Goal: Find specific page/section: Find specific page/section

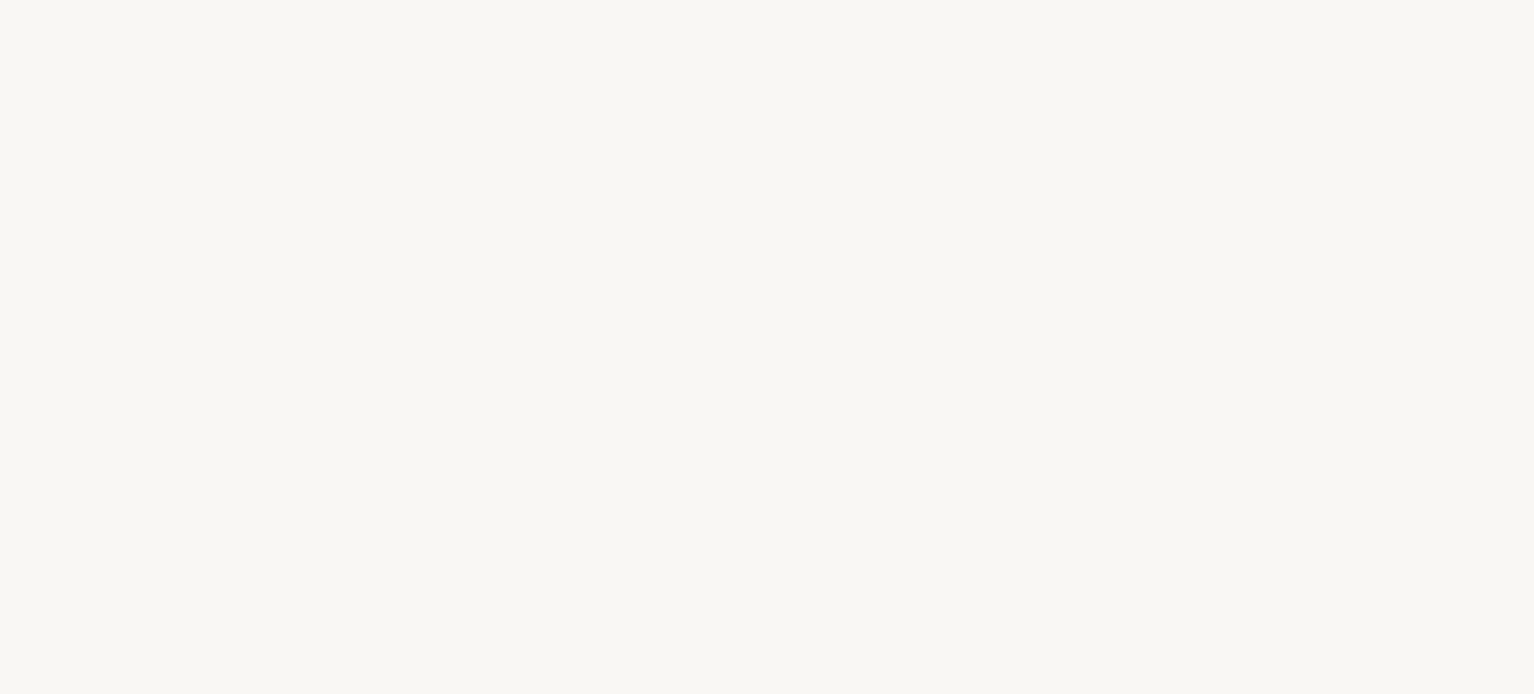
select select "IT"
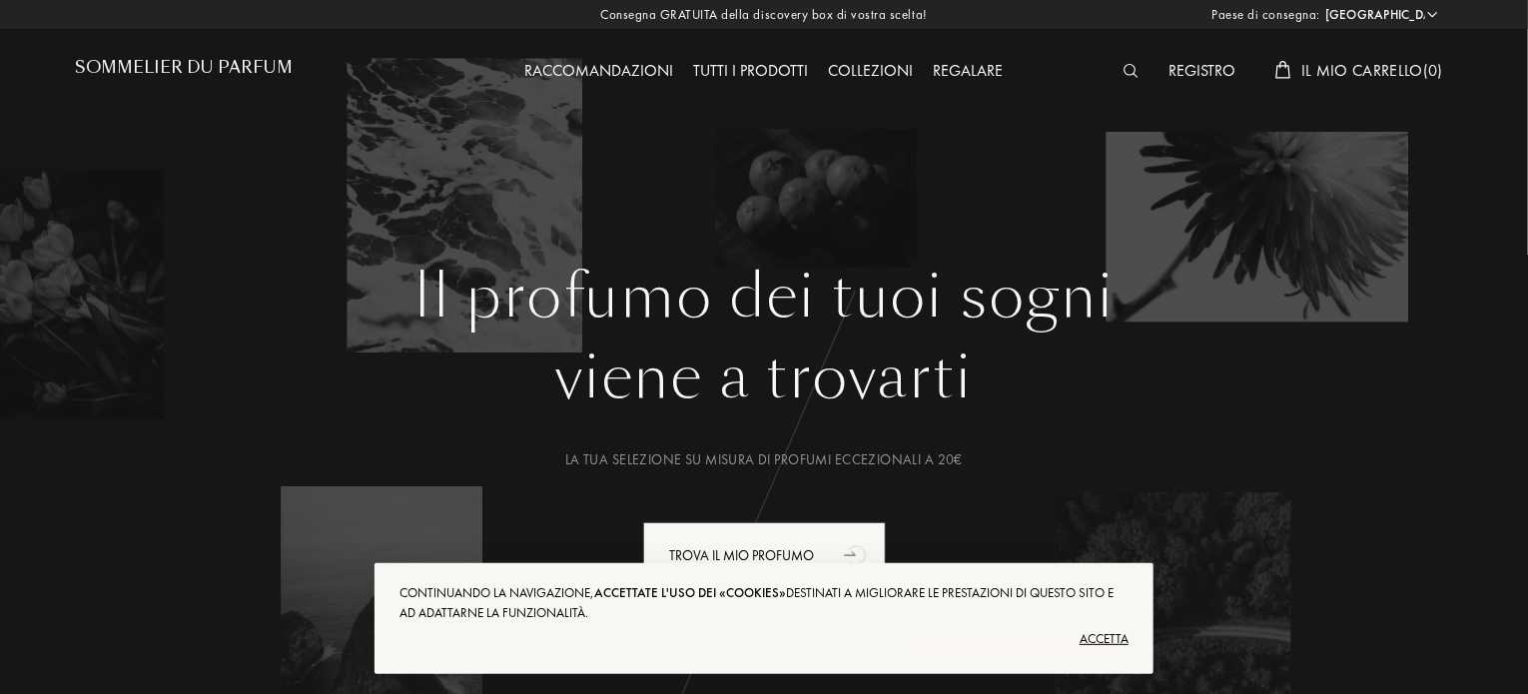
click at [1100, 646] on div "Accetta" at bounding box center [764, 639] width 729 height 32
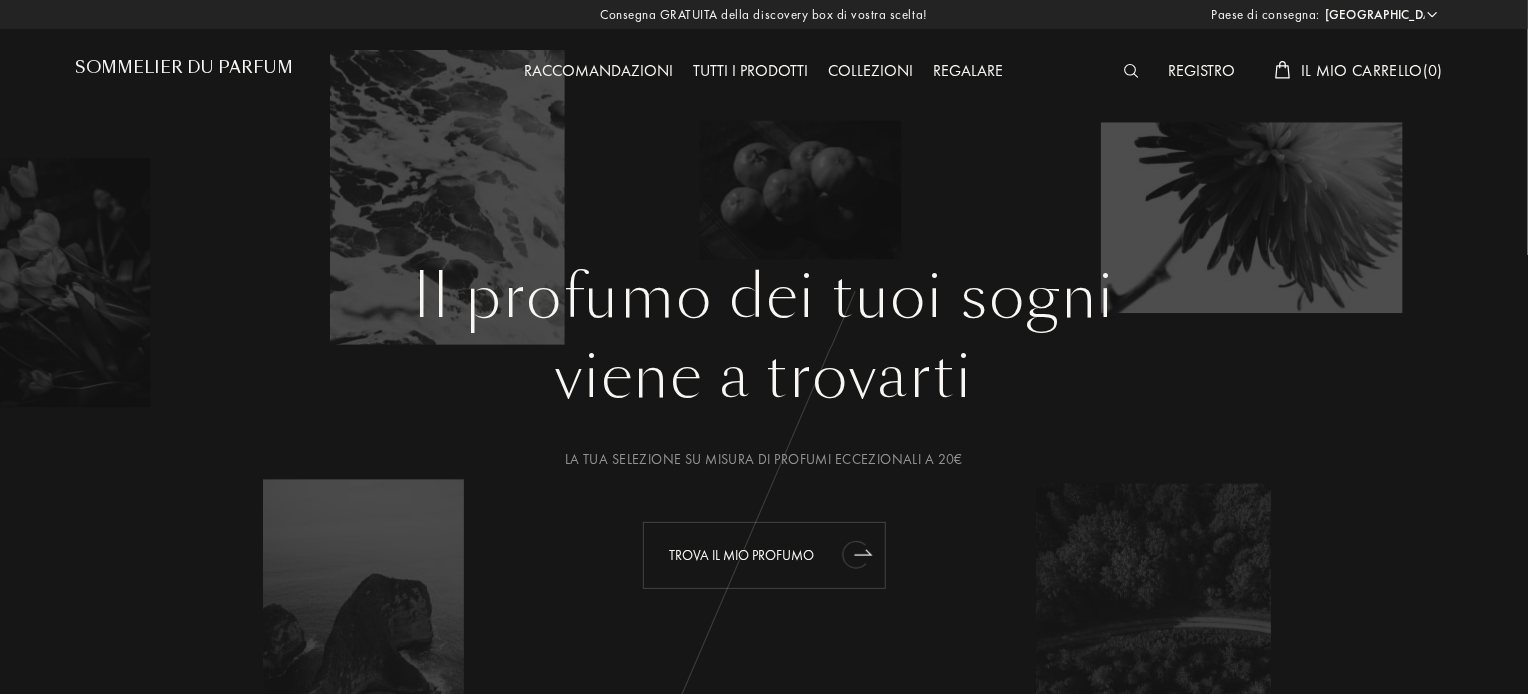
click at [807, 555] on div "Trova il mio profumo" at bounding box center [764, 555] width 243 height 67
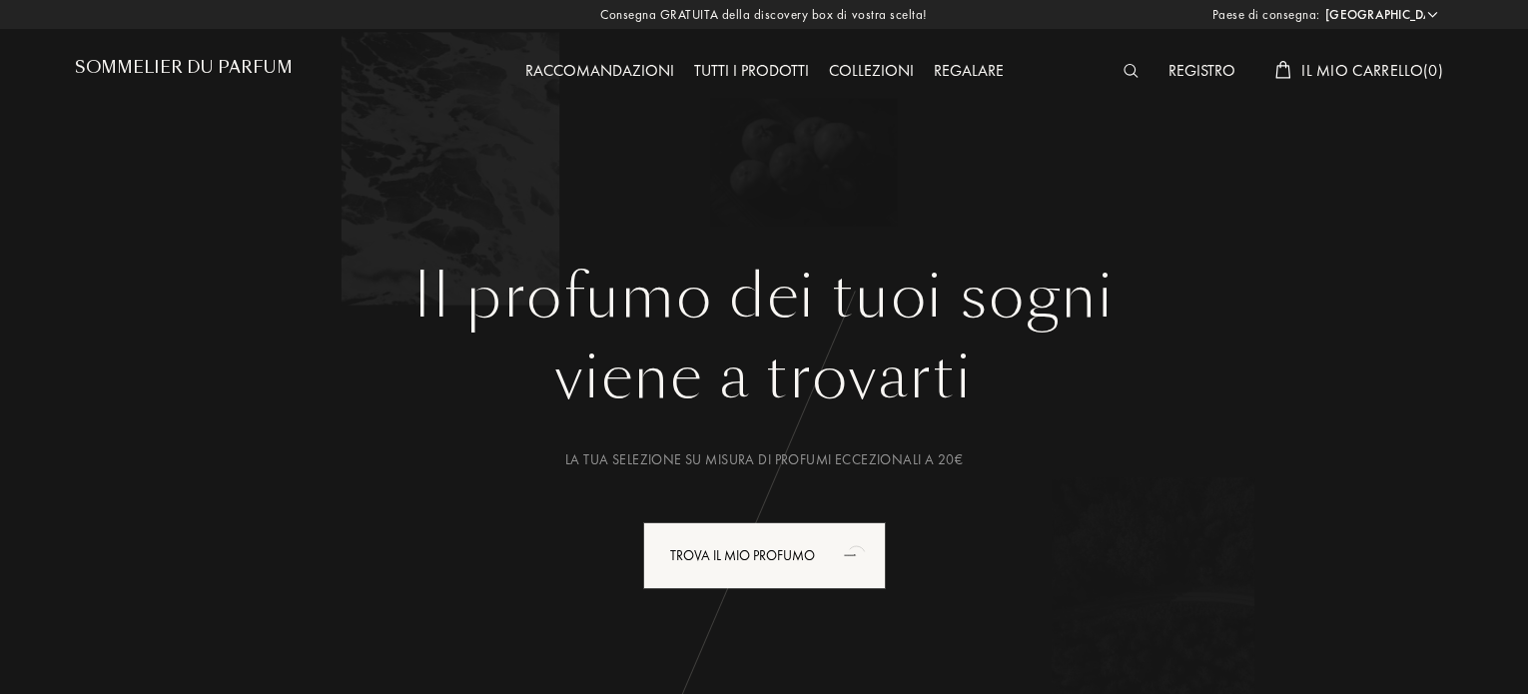
select select "IT"
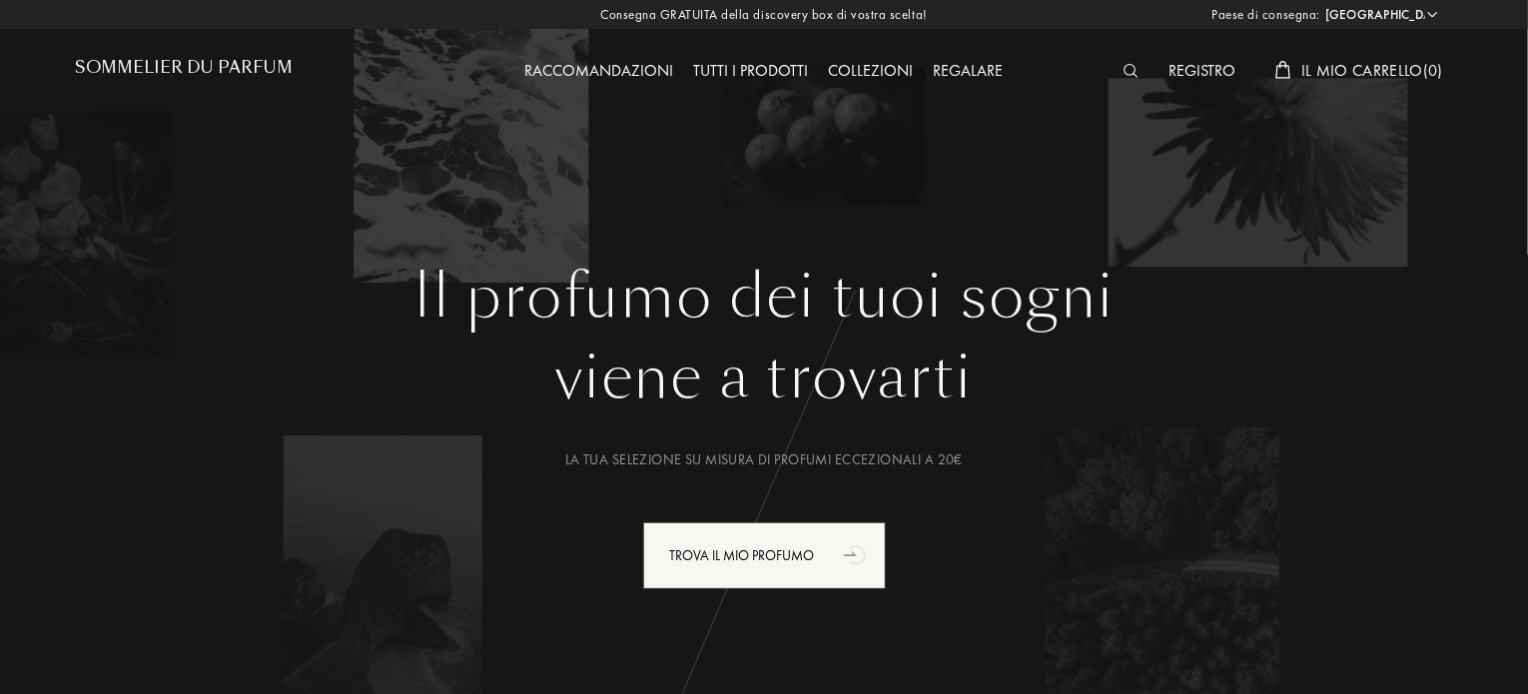
click at [1127, 72] on img at bounding box center [1131, 71] width 15 height 14
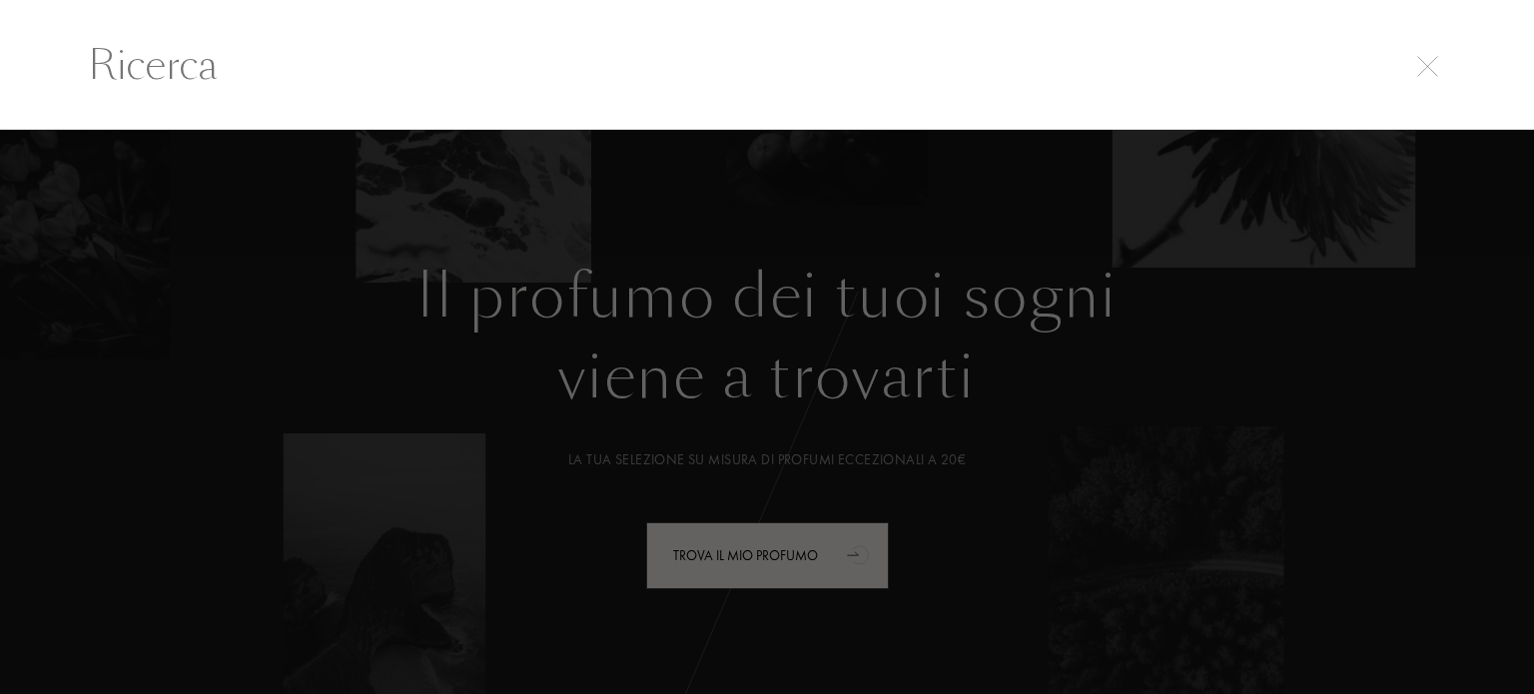
type input "s"
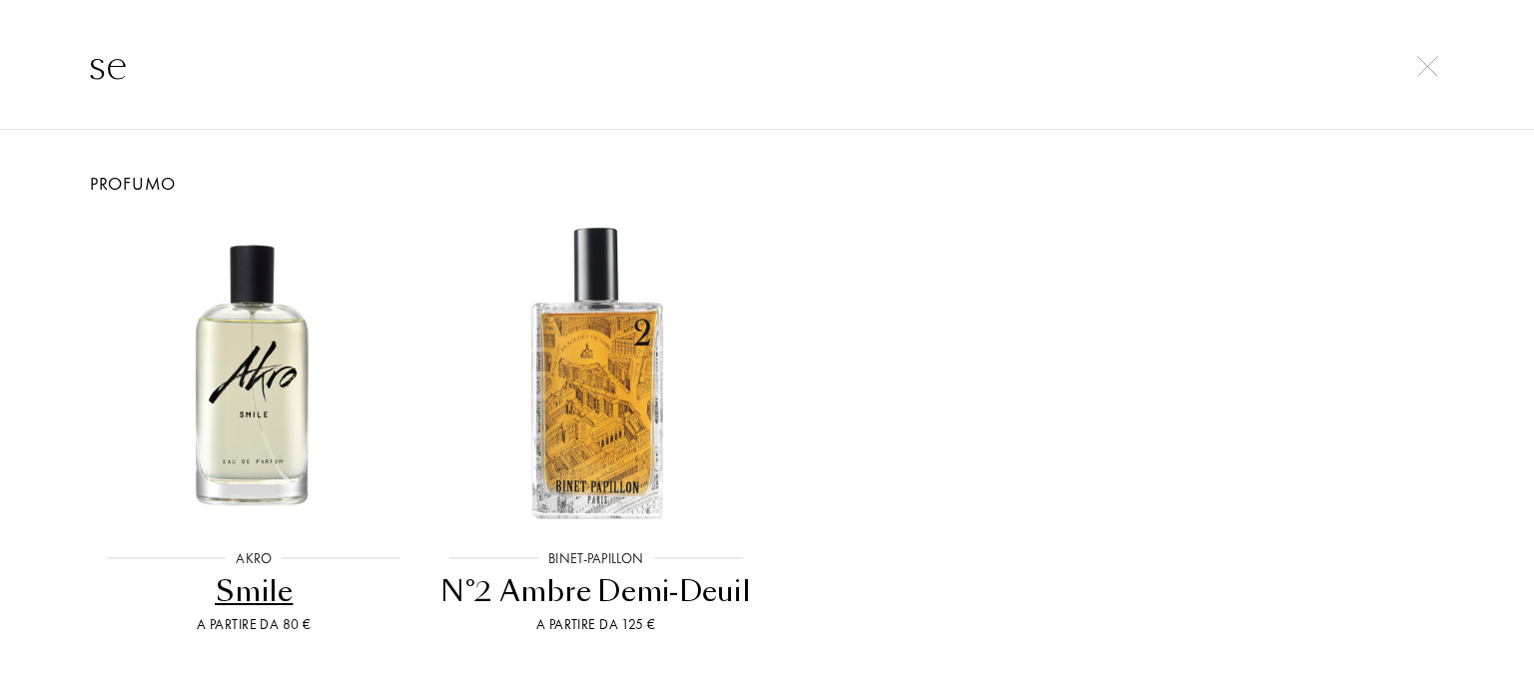
type input "s"
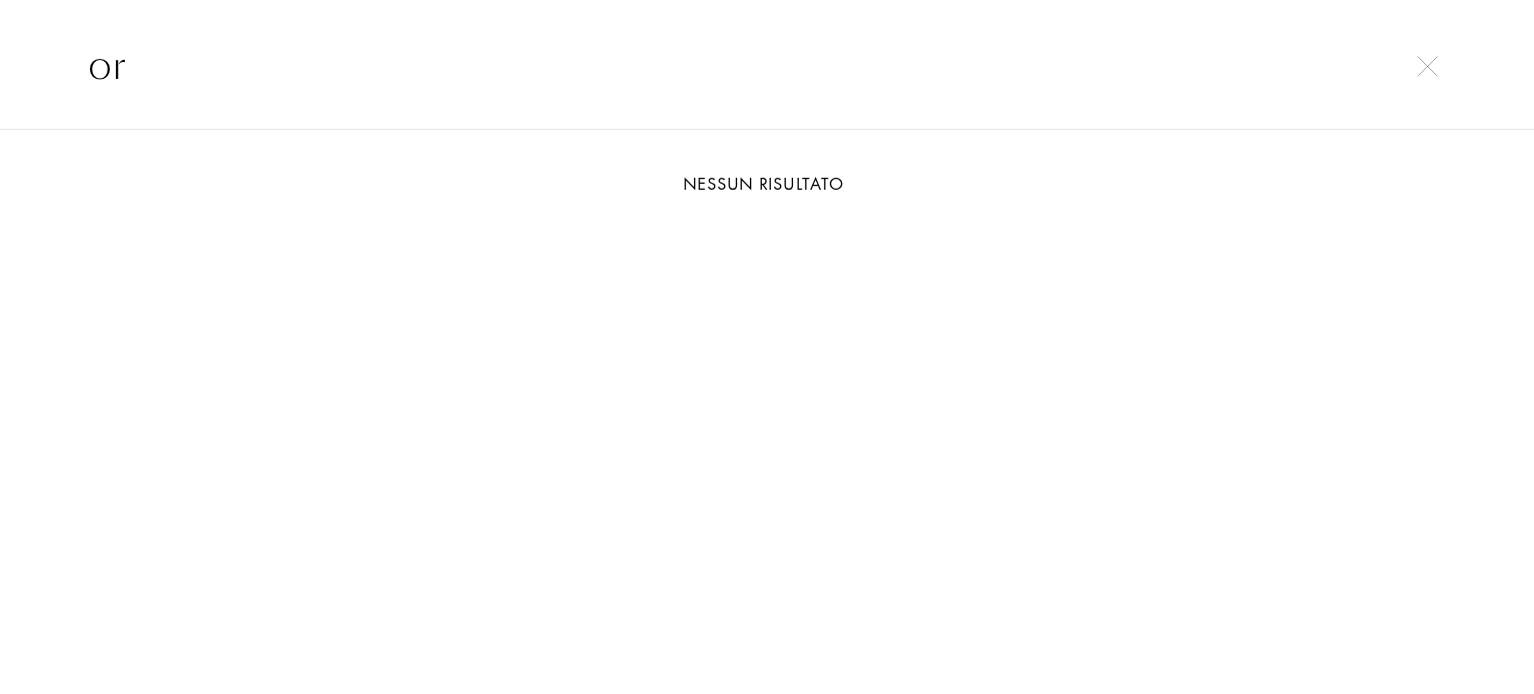
type input "o"
type input "p"
type input "a"
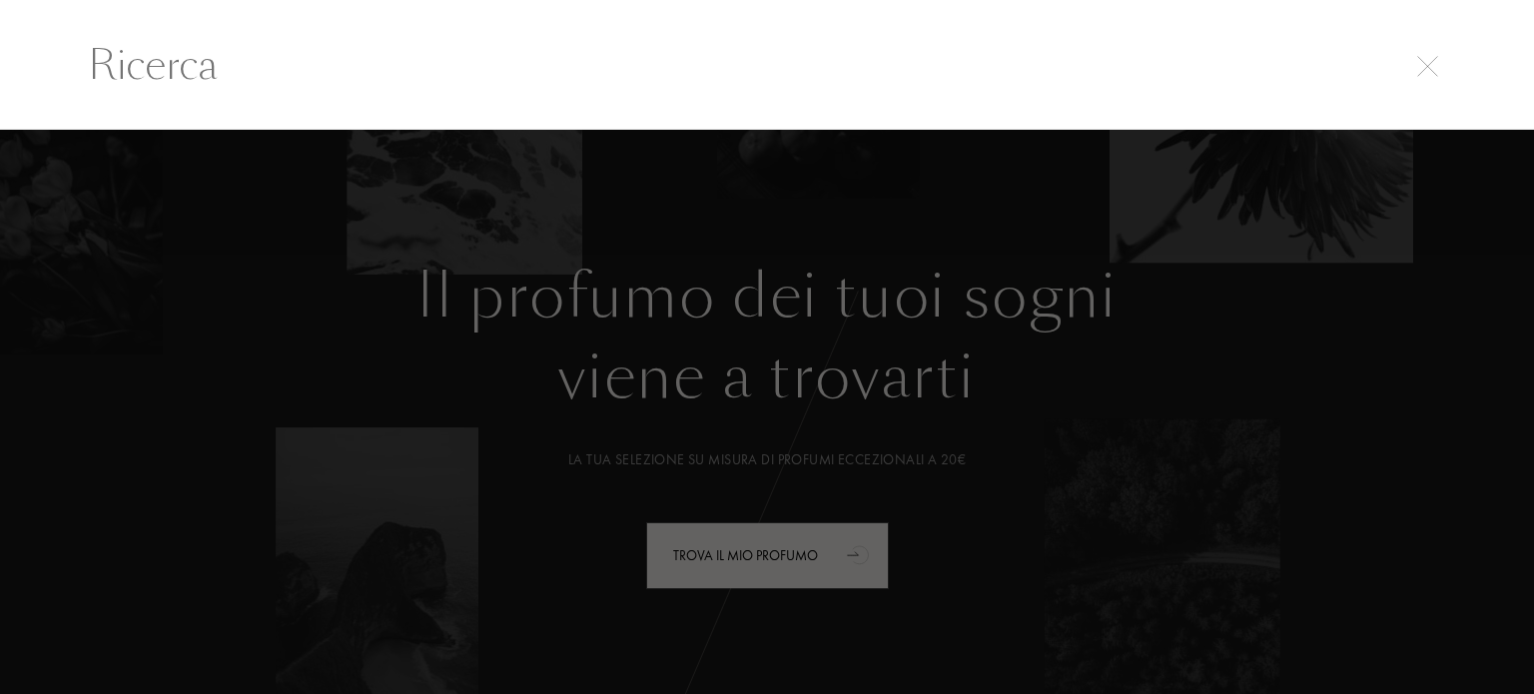
paste input "Nuit de Tubereuse"
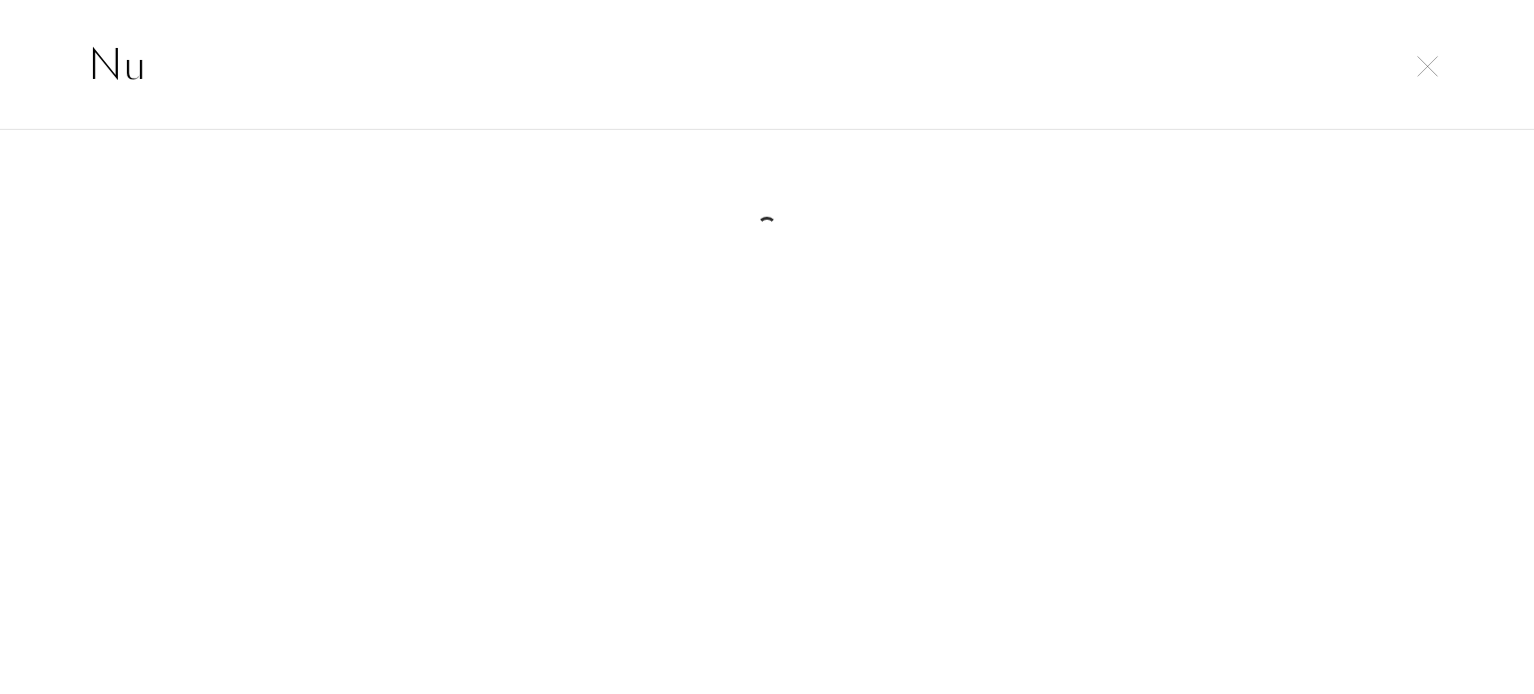
type input "N"
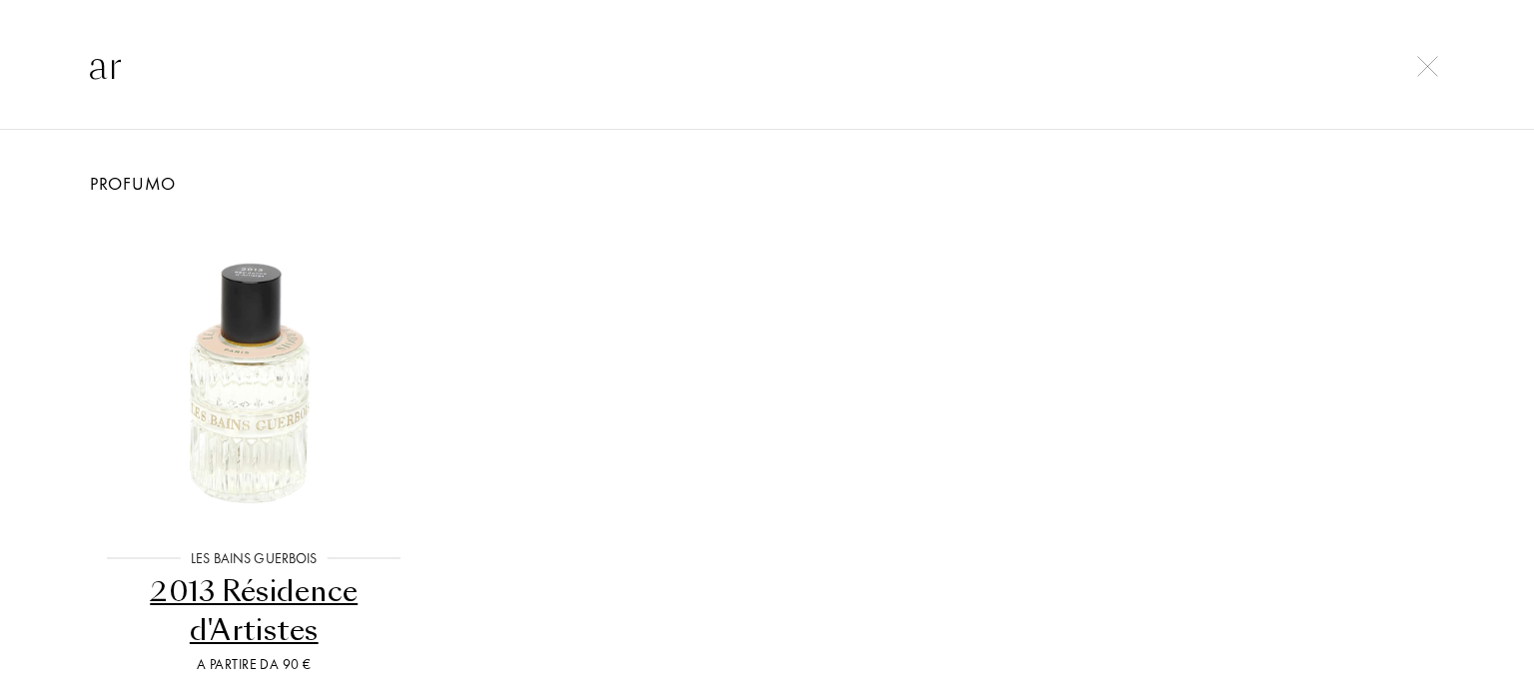
type input "a"
